Goal: Task Accomplishment & Management: Use online tool/utility

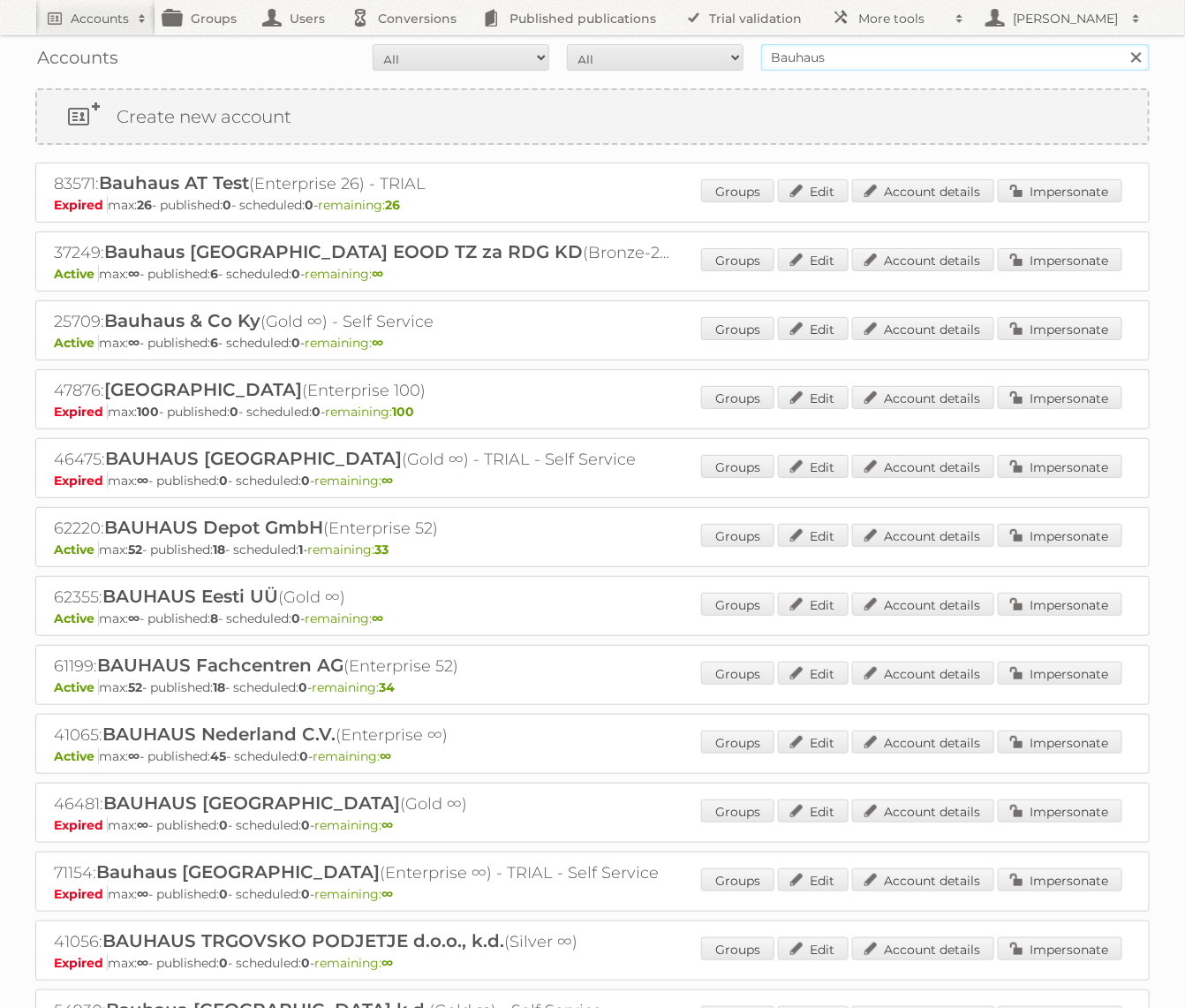
click at [948, 54] on input "Bauhaus" at bounding box center [955, 57] width 389 height 27
type input "Praxis"
click at [948, 44] on input "Search" at bounding box center [1136, 57] width 27 height 27
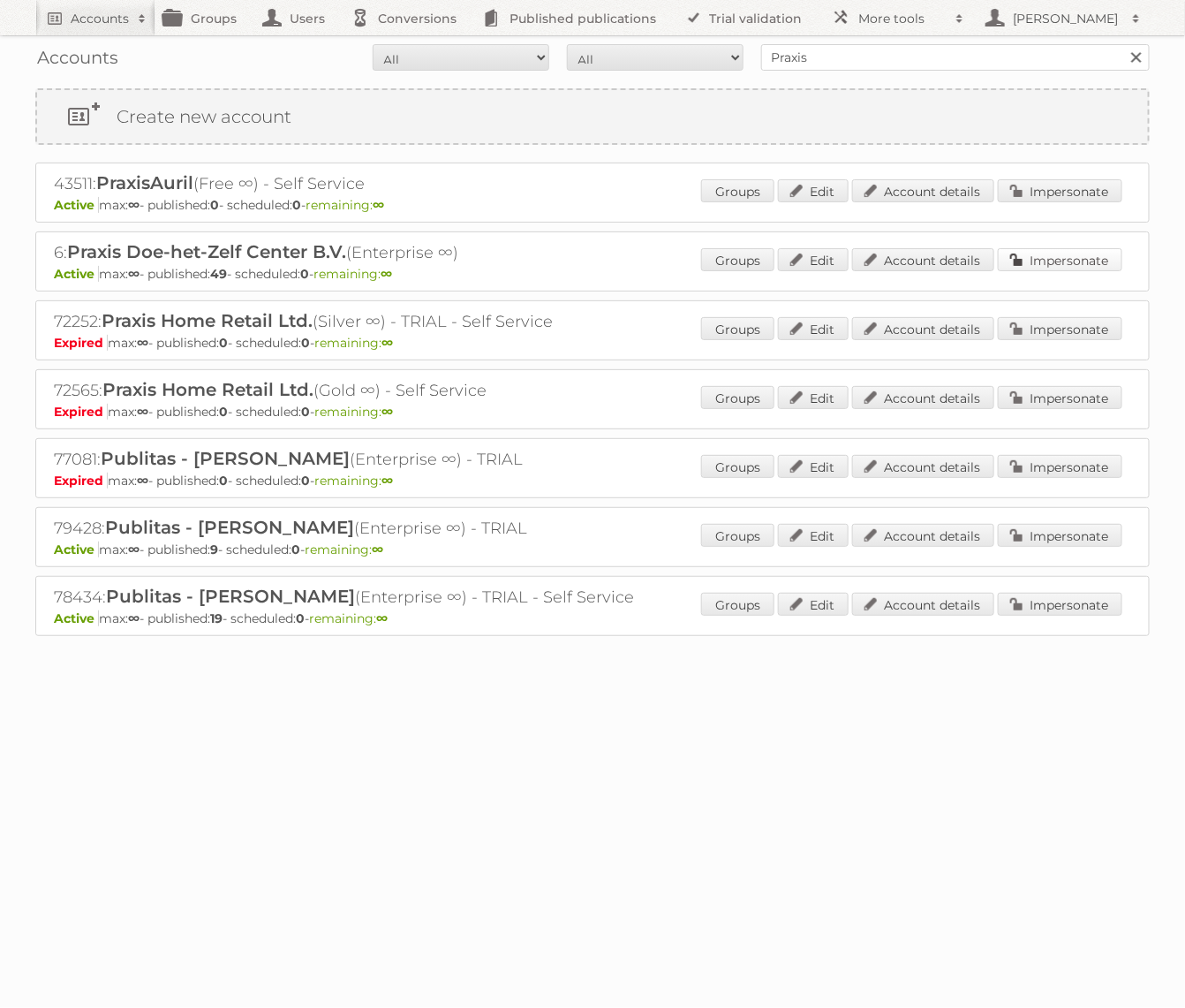
click at [1052, 265] on link "Impersonate" at bounding box center [1060, 259] width 125 height 23
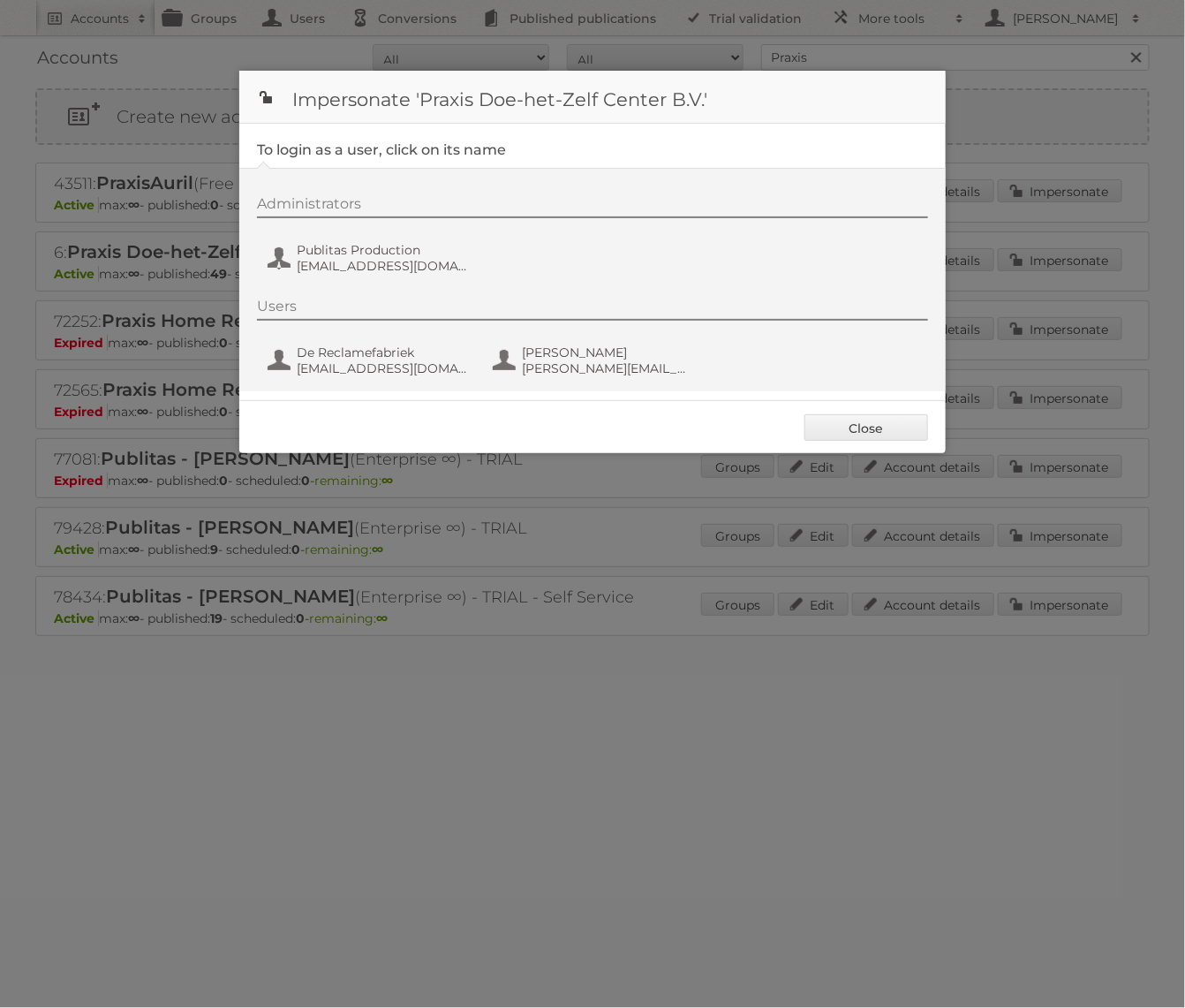
click at [355, 213] on div "Administrators" at bounding box center [592, 206] width 671 height 23
click at [355, 269] on span "[EMAIL_ADDRESS][DOMAIN_NAME]" at bounding box center [382, 266] width 171 height 16
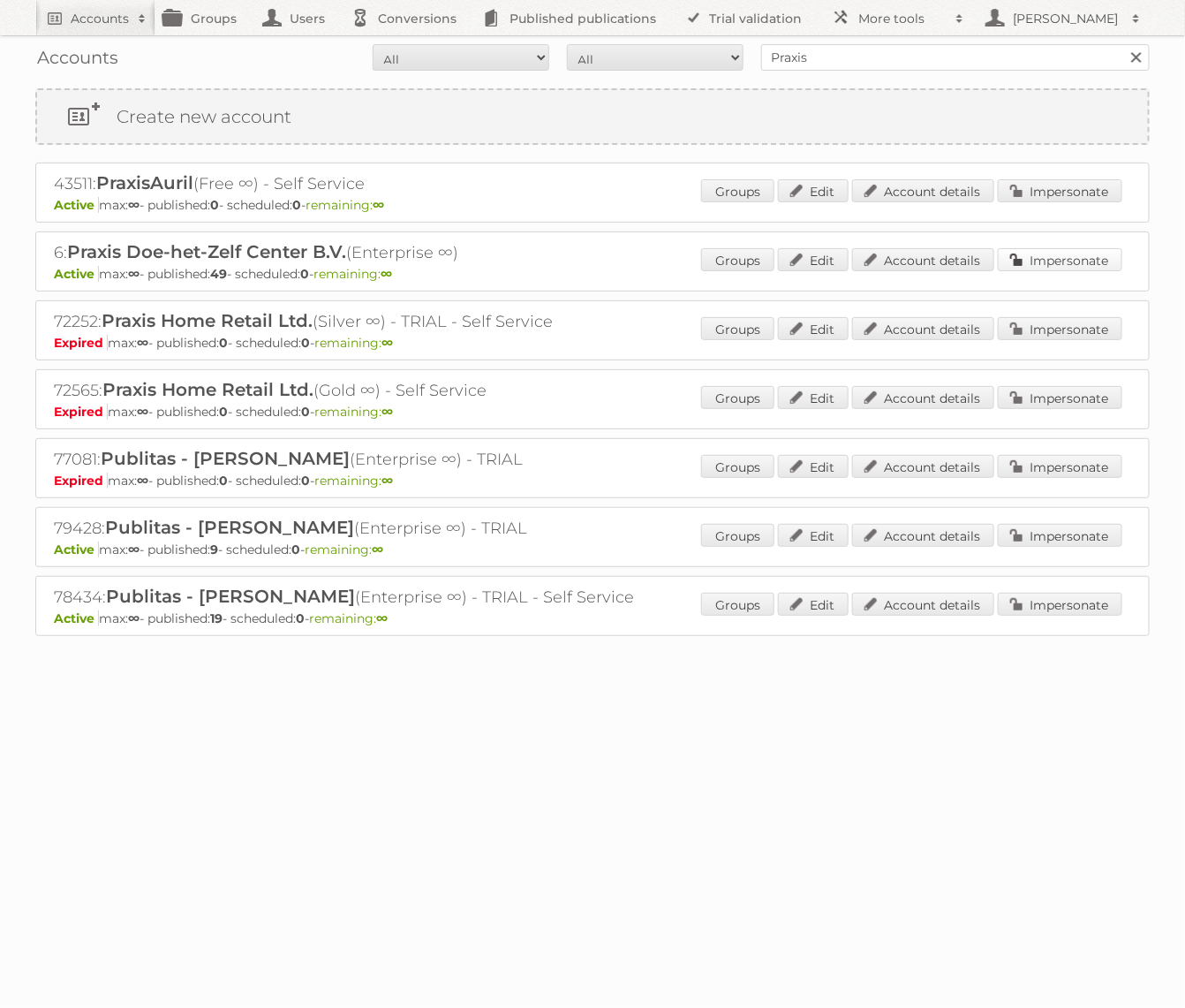
click at [1057, 259] on link "Impersonate" at bounding box center [1060, 259] width 125 height 23
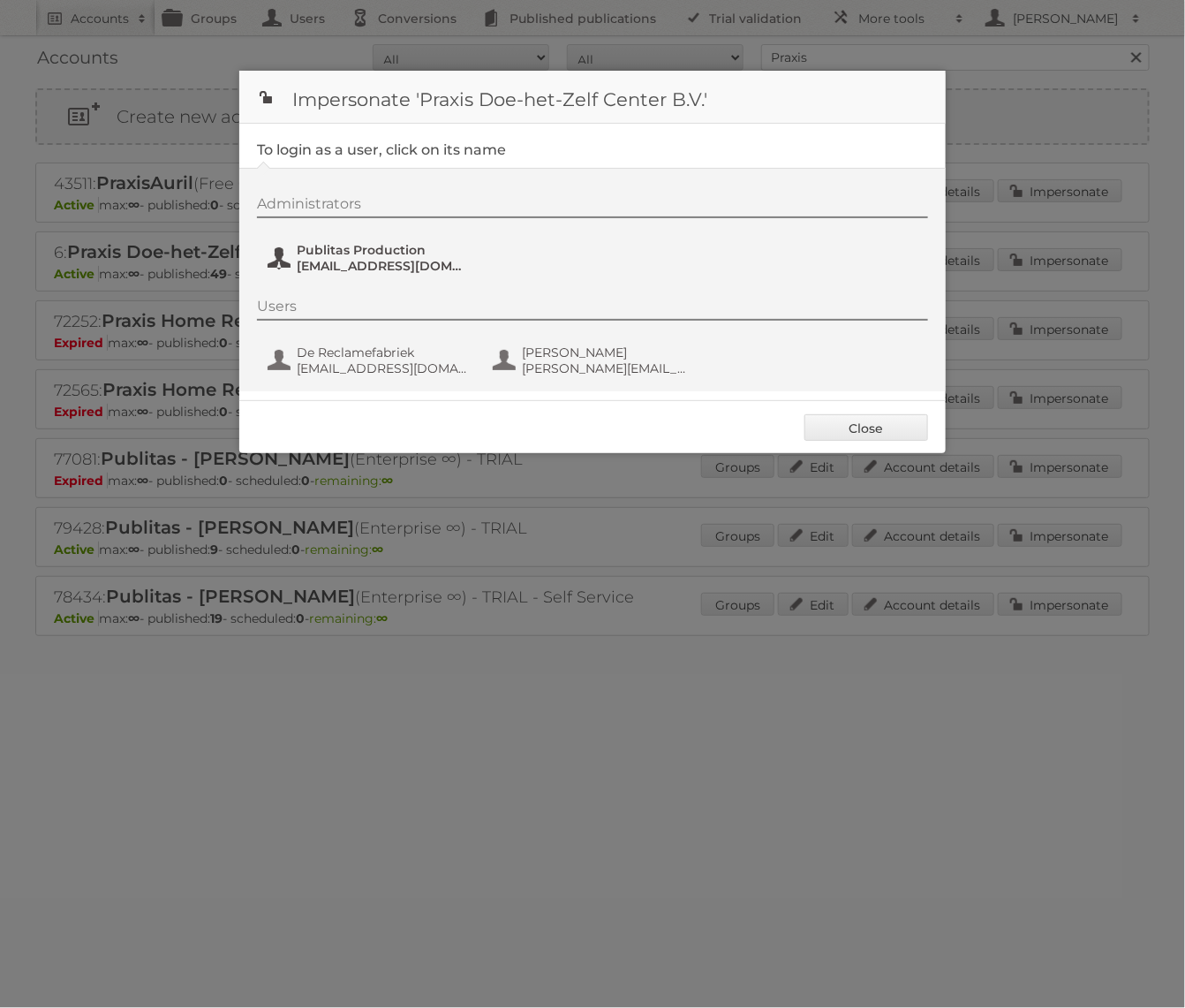
click at [440, 248] on span "Publitas Production" at bounding box center [382, 250] width 171 height 16
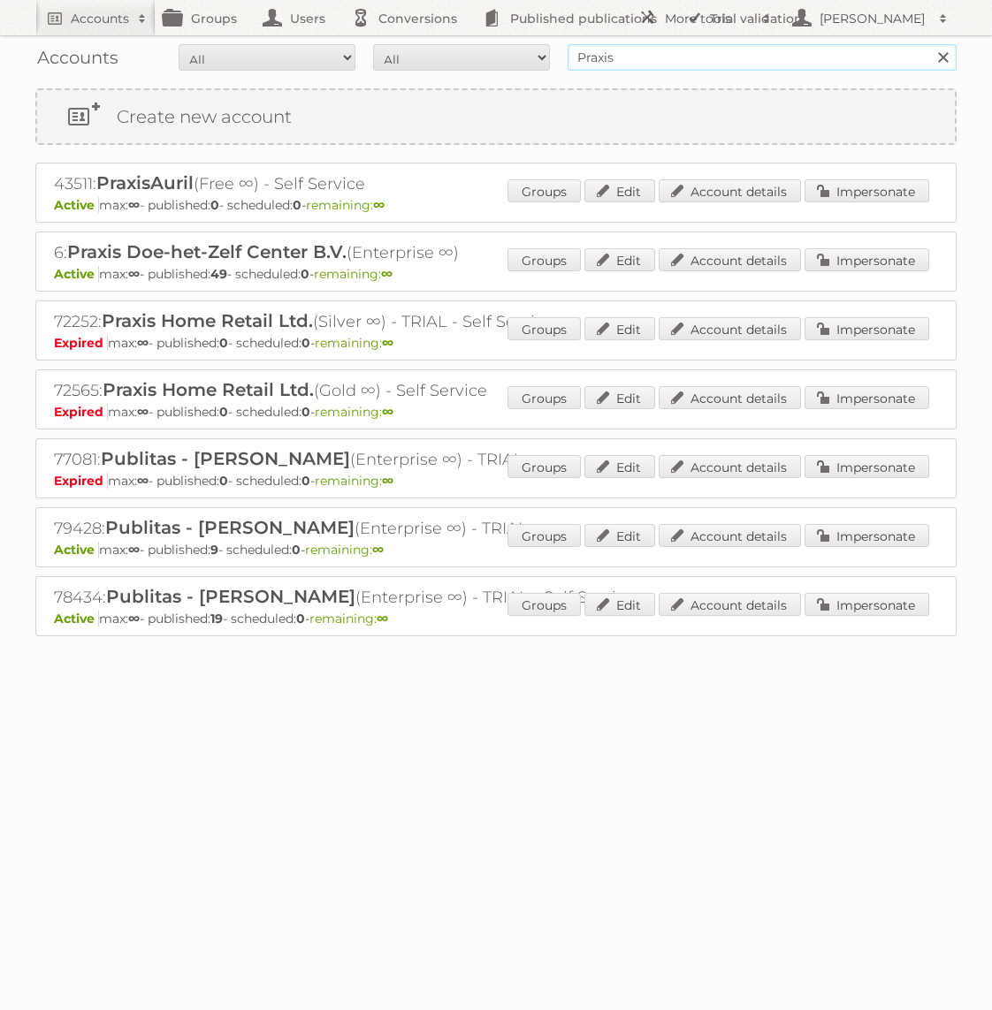
click at [616, 50] on input "Praxis" at bounding box center [762, 57] width 389 height 27
drag, startPoint x: 616, startPoint y: 50, endPoint x: 616, endPoint y: 36, distance: 13.3
click at [616, 49] on input "Praxis" at bounding box center [762, 57] width 389 height 27
type input "Gamma"
click at [929, 44] on input "Search" at bounding box center [942, 57] width 27 height 27
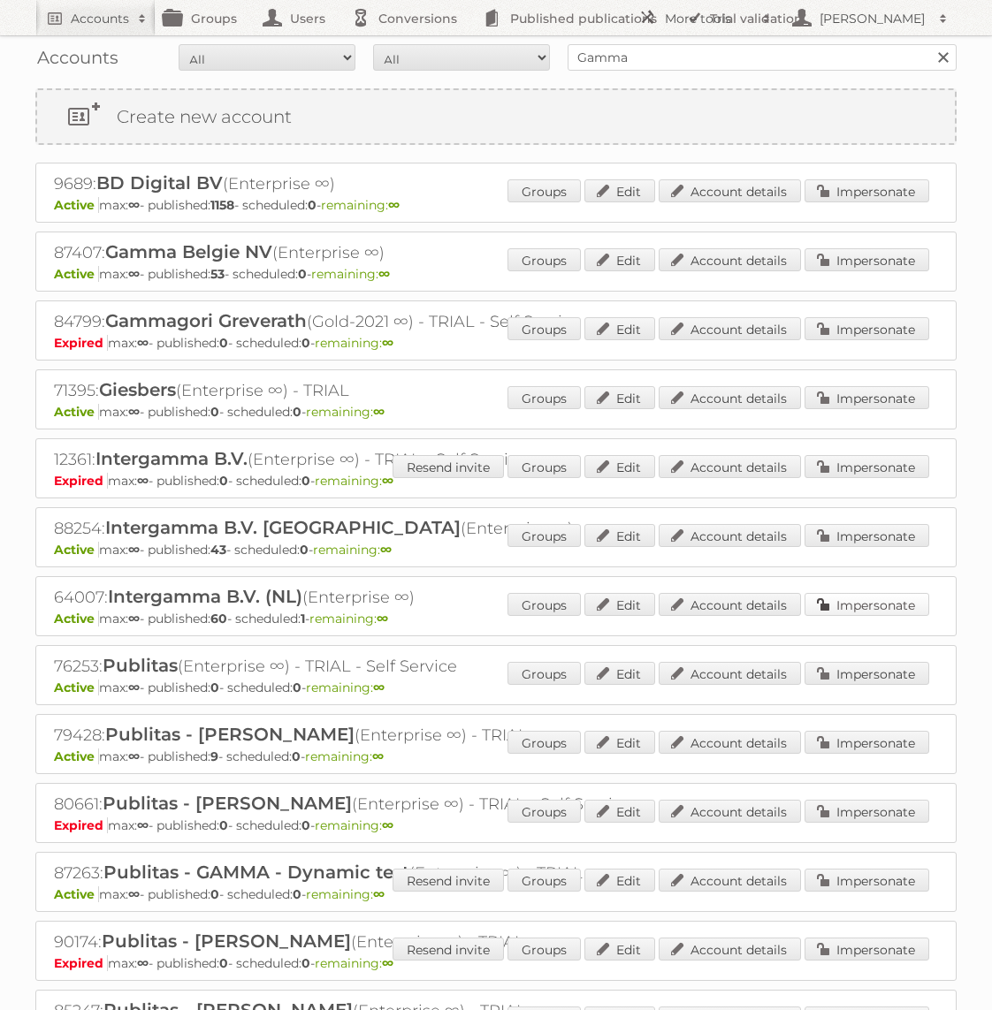
click at [914, 607] on link "Impersonate" at bounding box center [866, 604] width 125 height 23
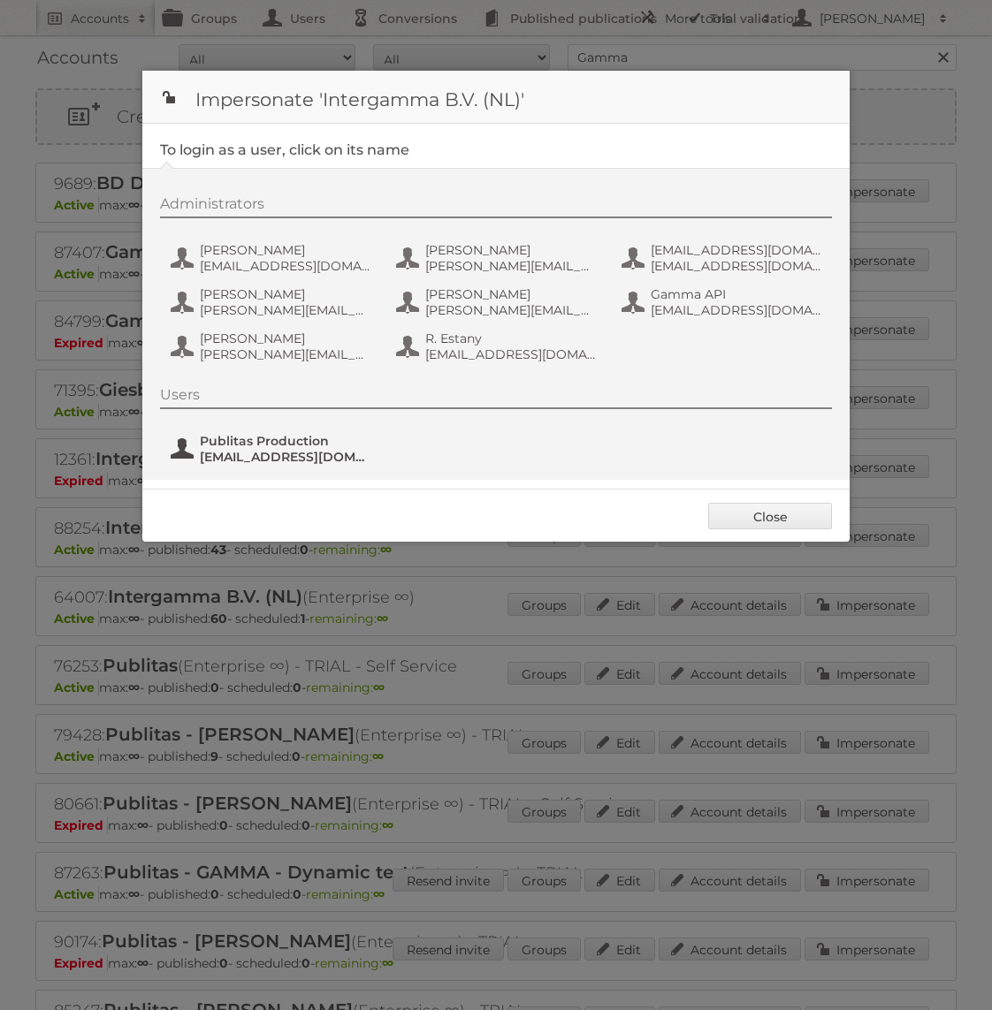
click at [295, 465] on button "Publitas Production fs+gamma@publitas.com" at bounding box center [273, 448] width 208 height 35
